Goal: Navigation & Orientation: Go to known website

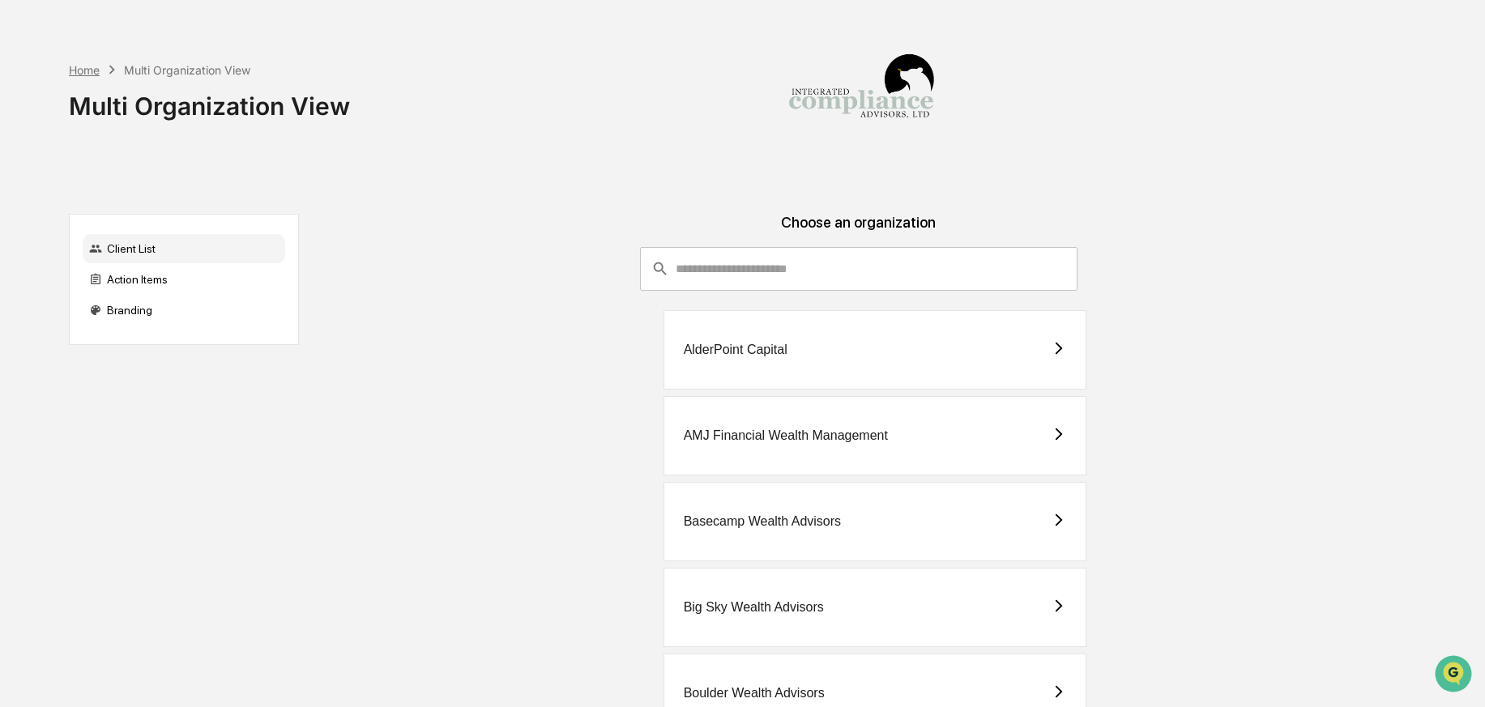
click at [83, 71] on div "Home" at bounding box center [84, 70] width 31 height 14
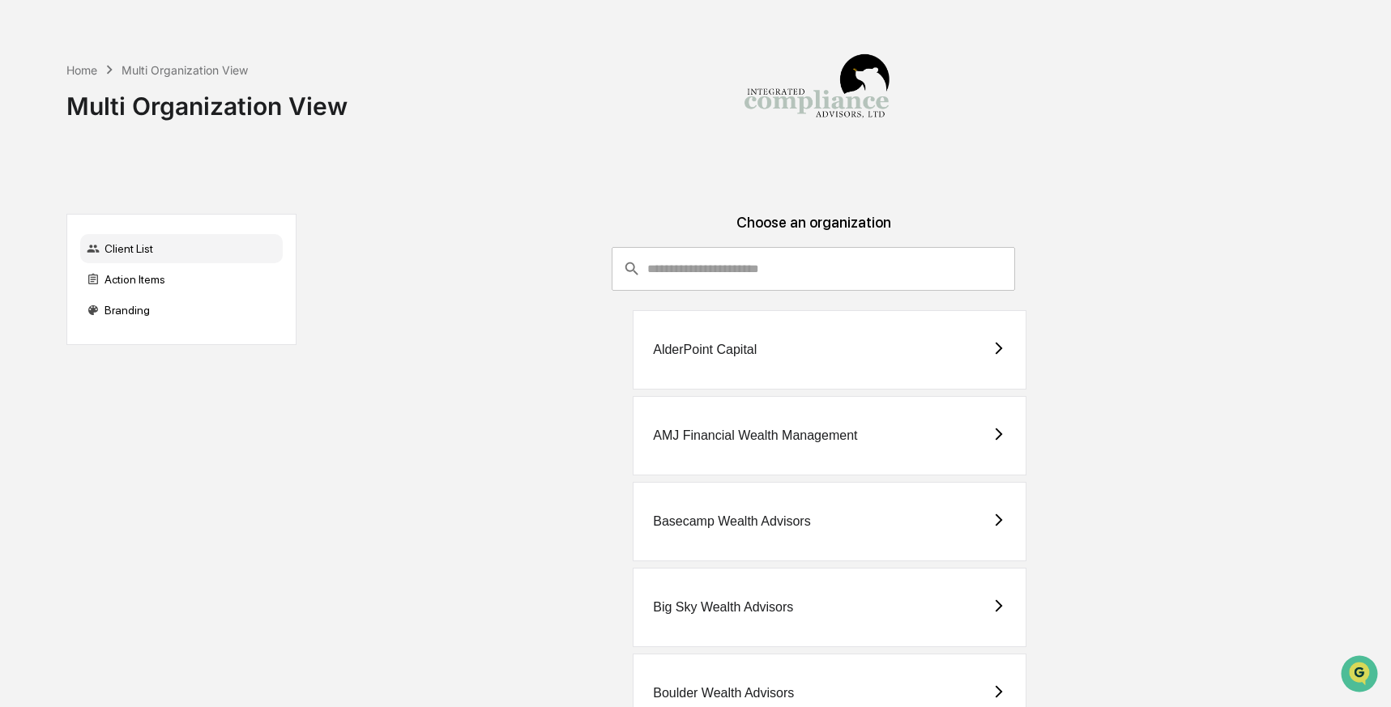
click at [741, 280] on input "consultant-dashboard__filter-organizations-search-bar" at bounding box center [831, 269] width 368 height 44
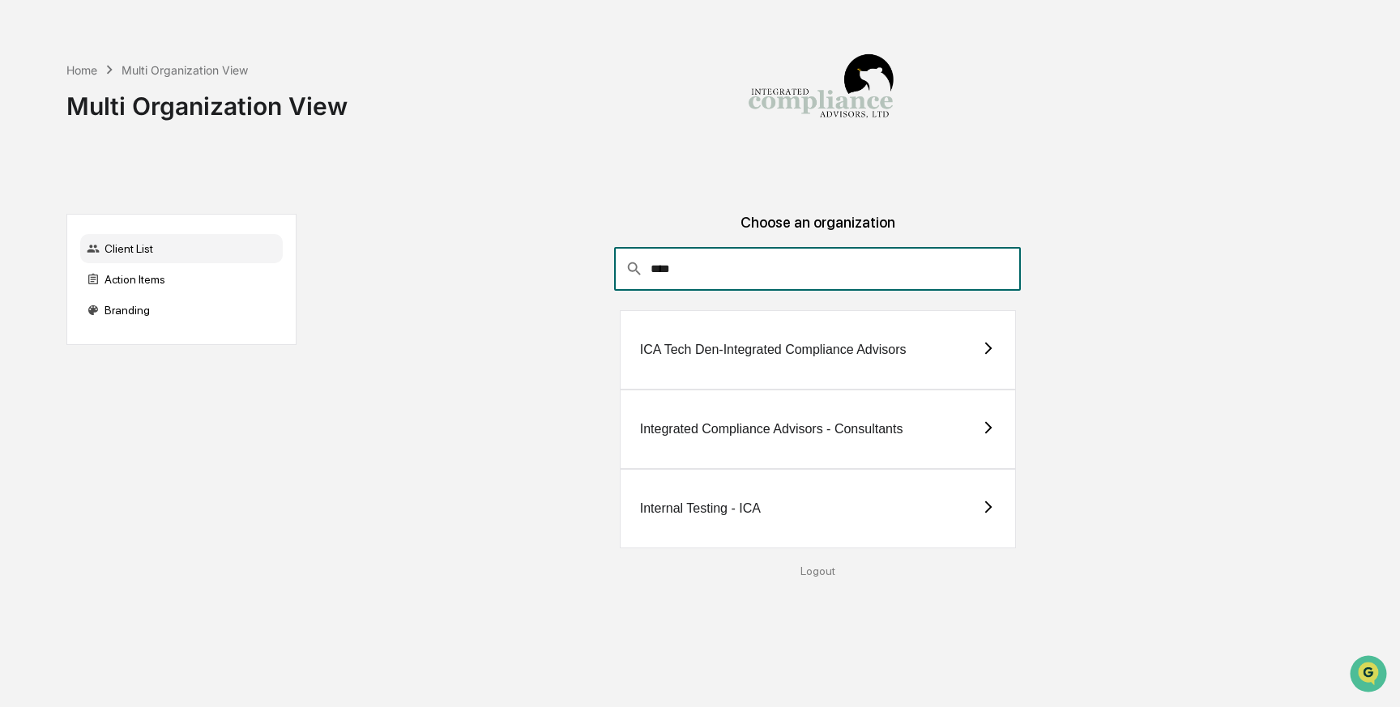
type input "****"
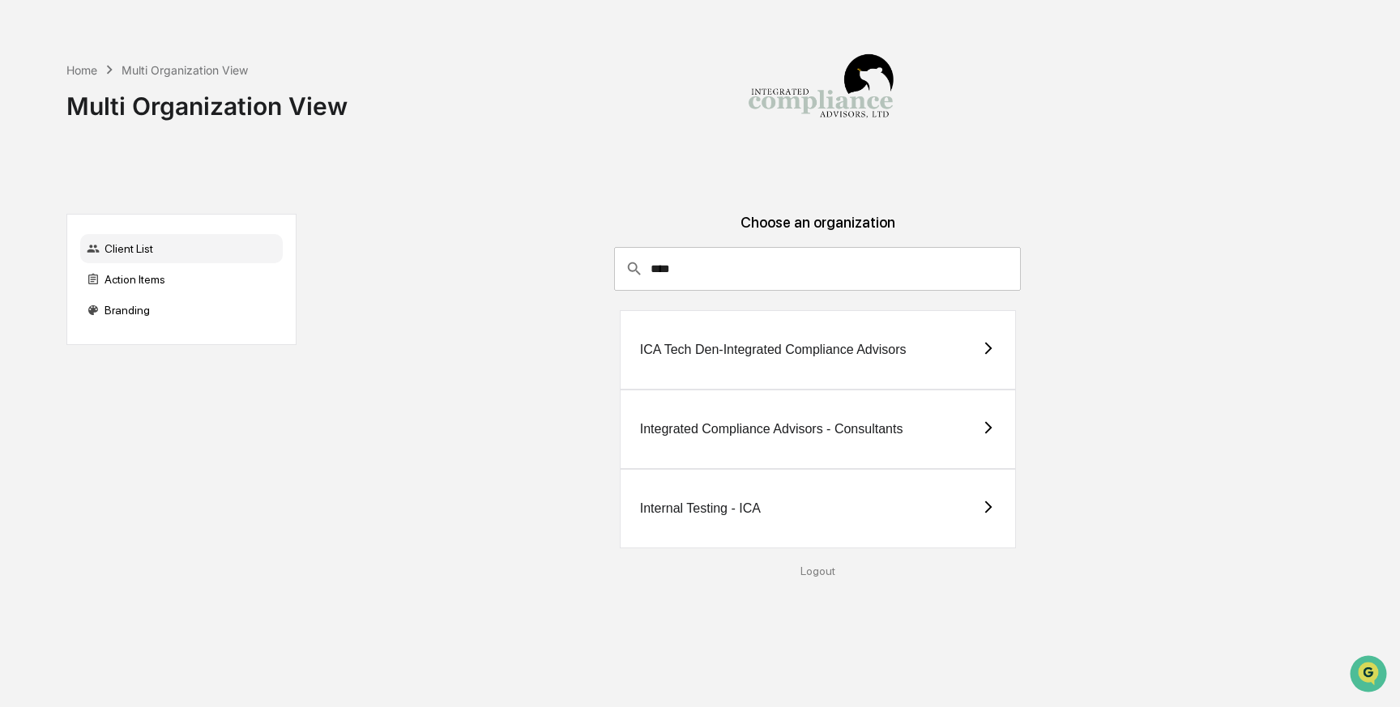
click at [876, 422] on div "Integrated Compliance Advisors - Consultants" at bounding box center [818, 429] width 396 height 79
